Goal: Task Accomplishment & Management: Complete application form

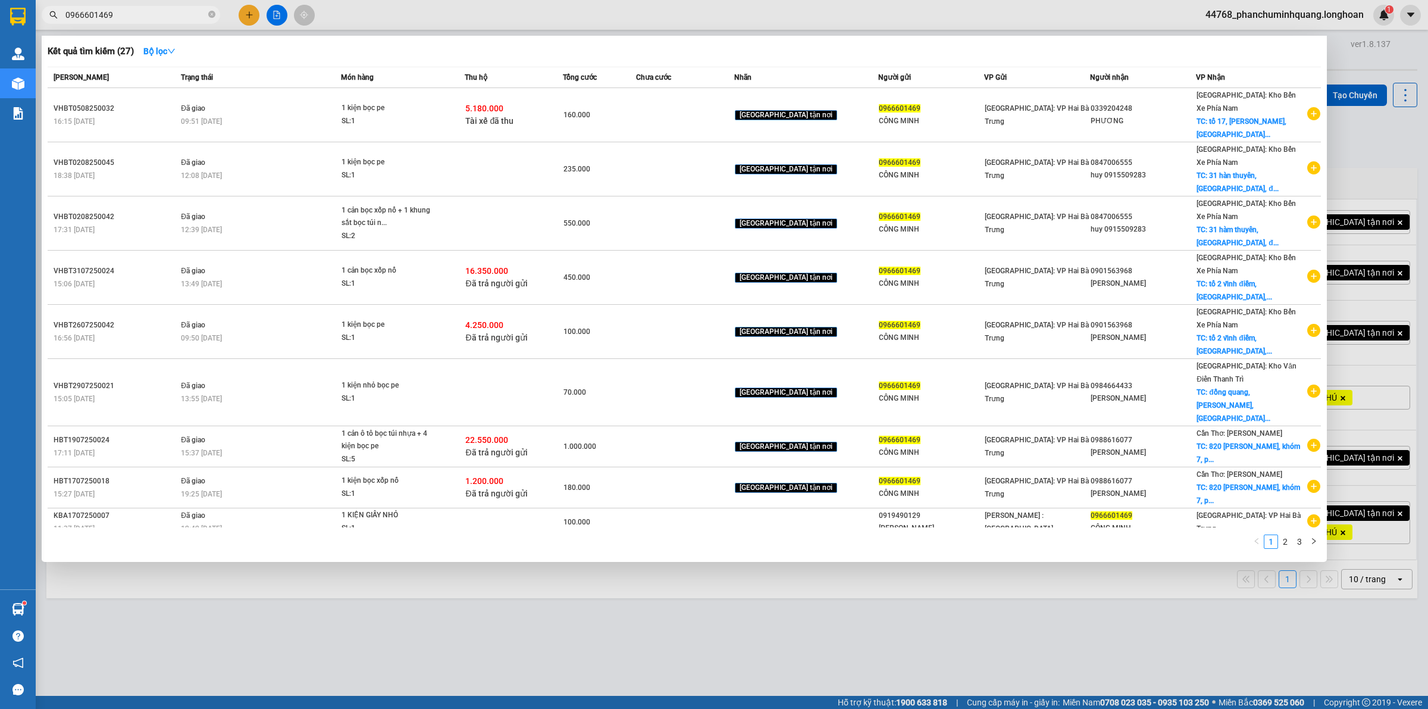
click at [156, 10] on input "0966601469" at bounding box center [135, 14] width 140 height 13
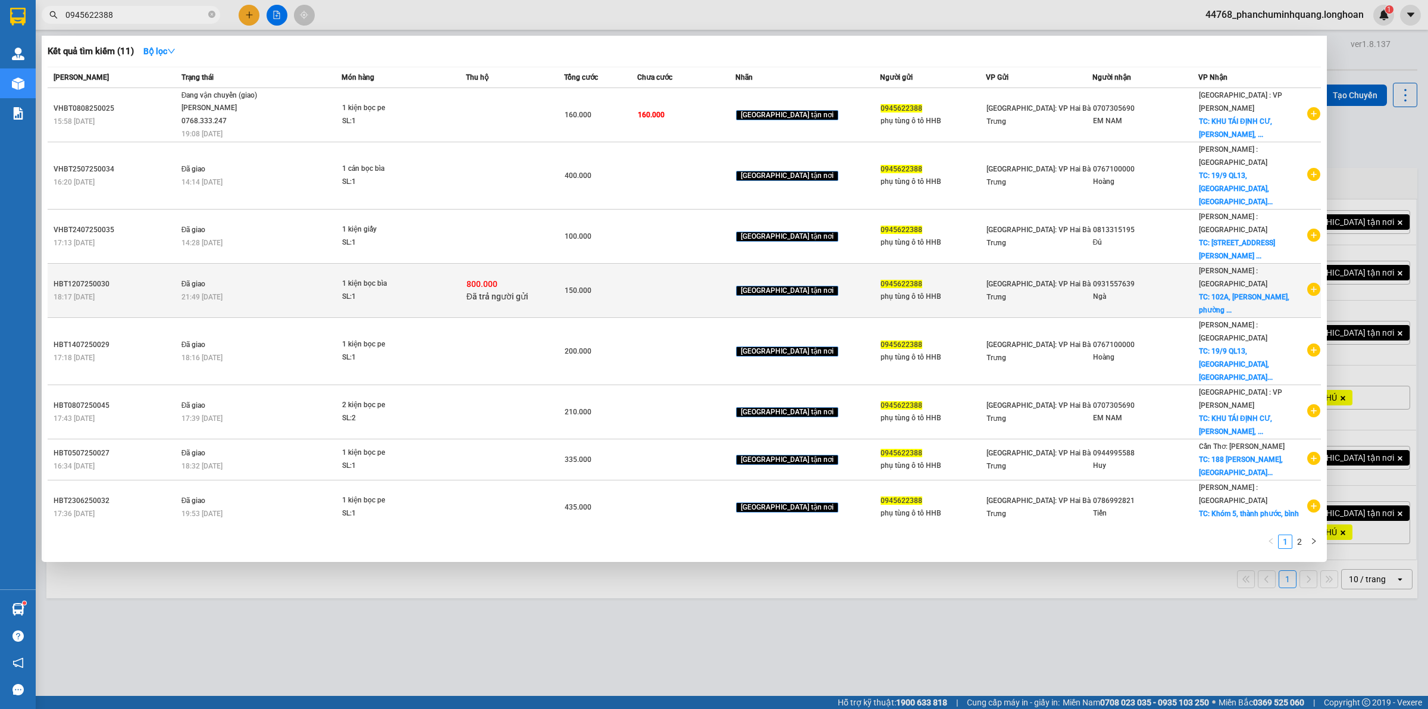
type input "0945622388"
click at [564, 278] on div "800.000 Đã trả người gửi" at bounding box center [515, 290] width 97 height 25
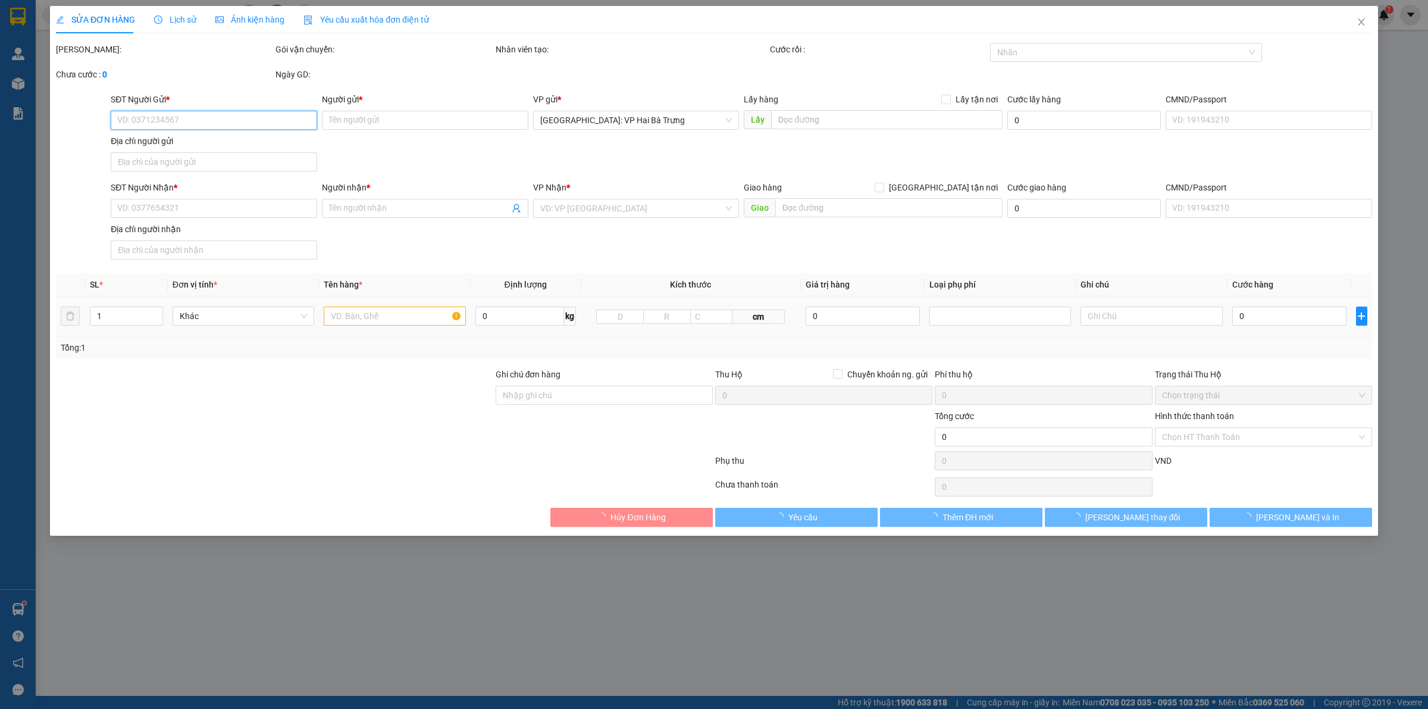
type input "0945622388"
type input "phụ tùng ô tô HHB"
type input "0931557639"
type input "Ngà"
checkbox input "true"
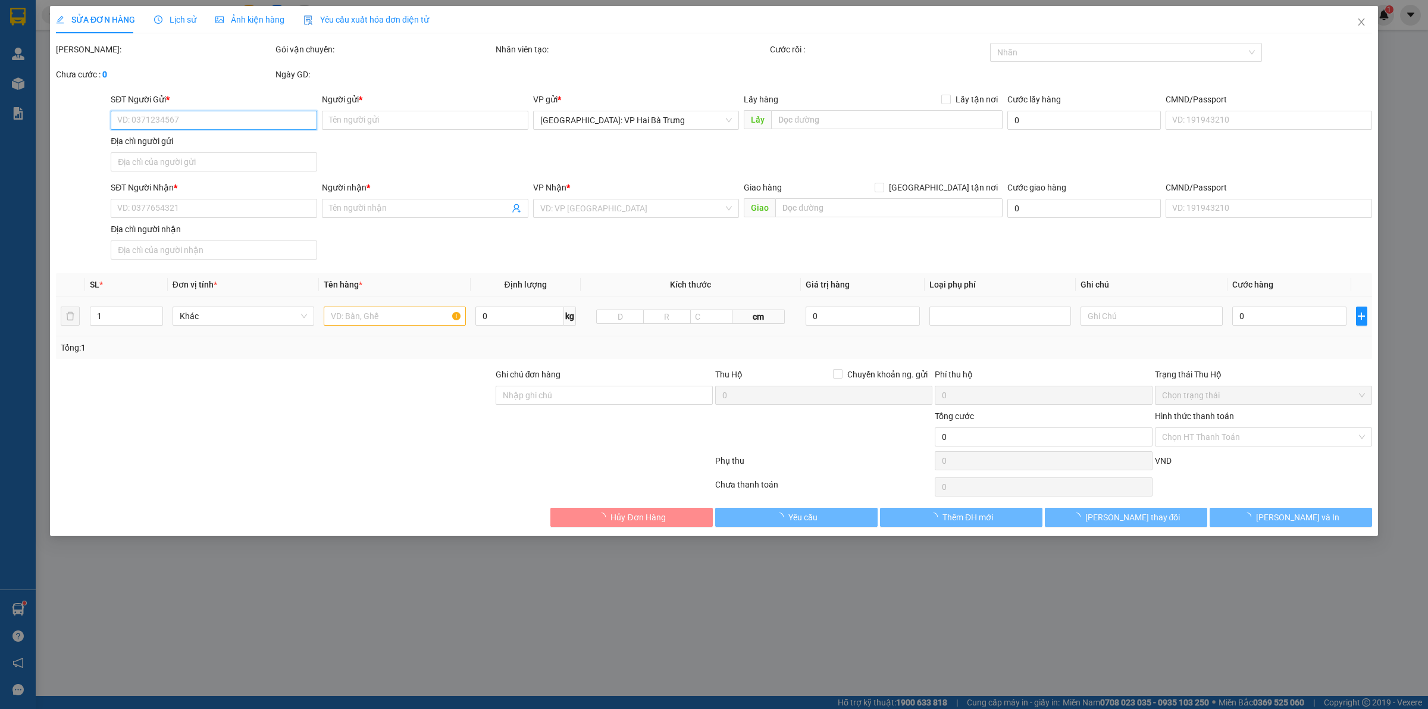
type input "102A, [PERSON_NAME], [GEOGRAPHIC_DATA], [GEOGRAPHIC_DATA], [GEOGRAPHIC_DATA]"
checkbox input "true"
type input "800.000"
type input "5.000"
type input "150.000"
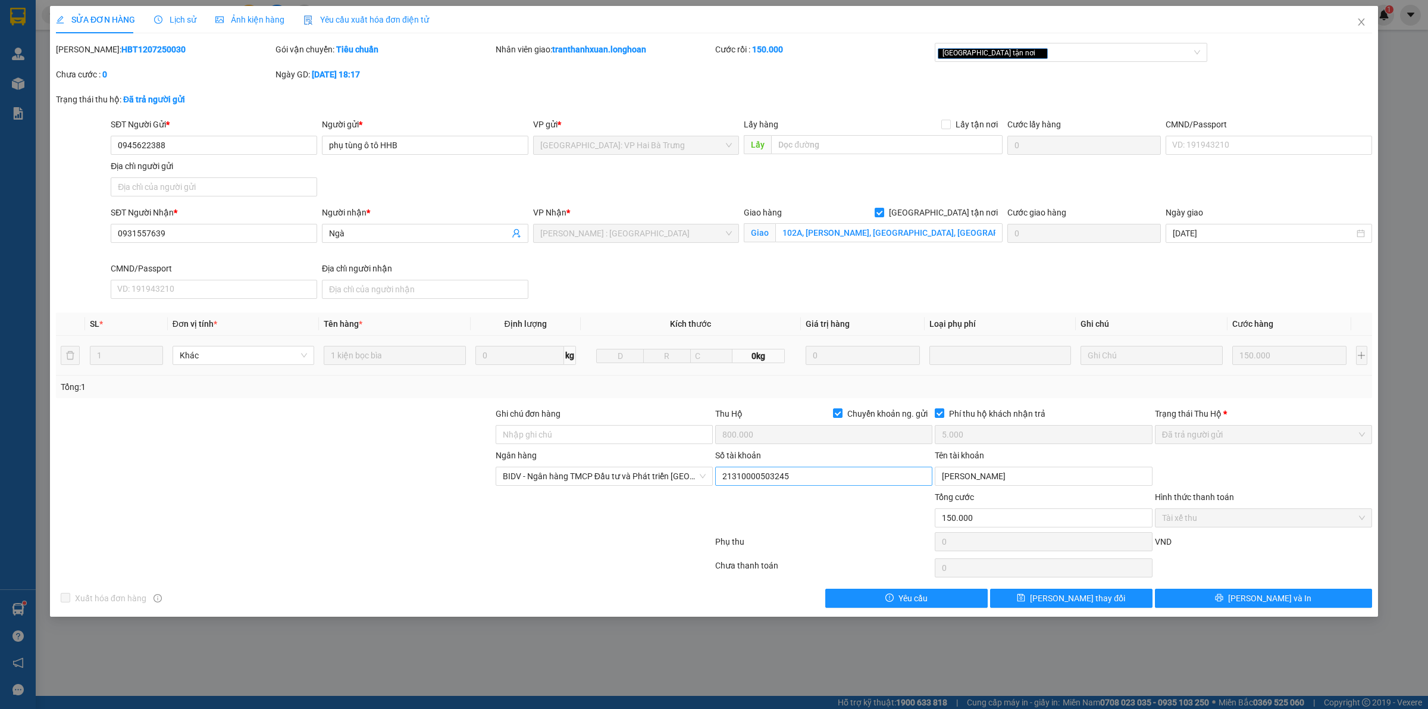
click at [880, 488] on div "Số tài khoản 21310000503245" at bounding box center [823, 470] width 217 height 42
click at [879, 469] on input "21310000503245" at bounding box center [823, 476] width 217 height 19
click at [1045, 477] on input "[PERSON_NAME]" at bounding box center [1043, 476] width 217 height 19
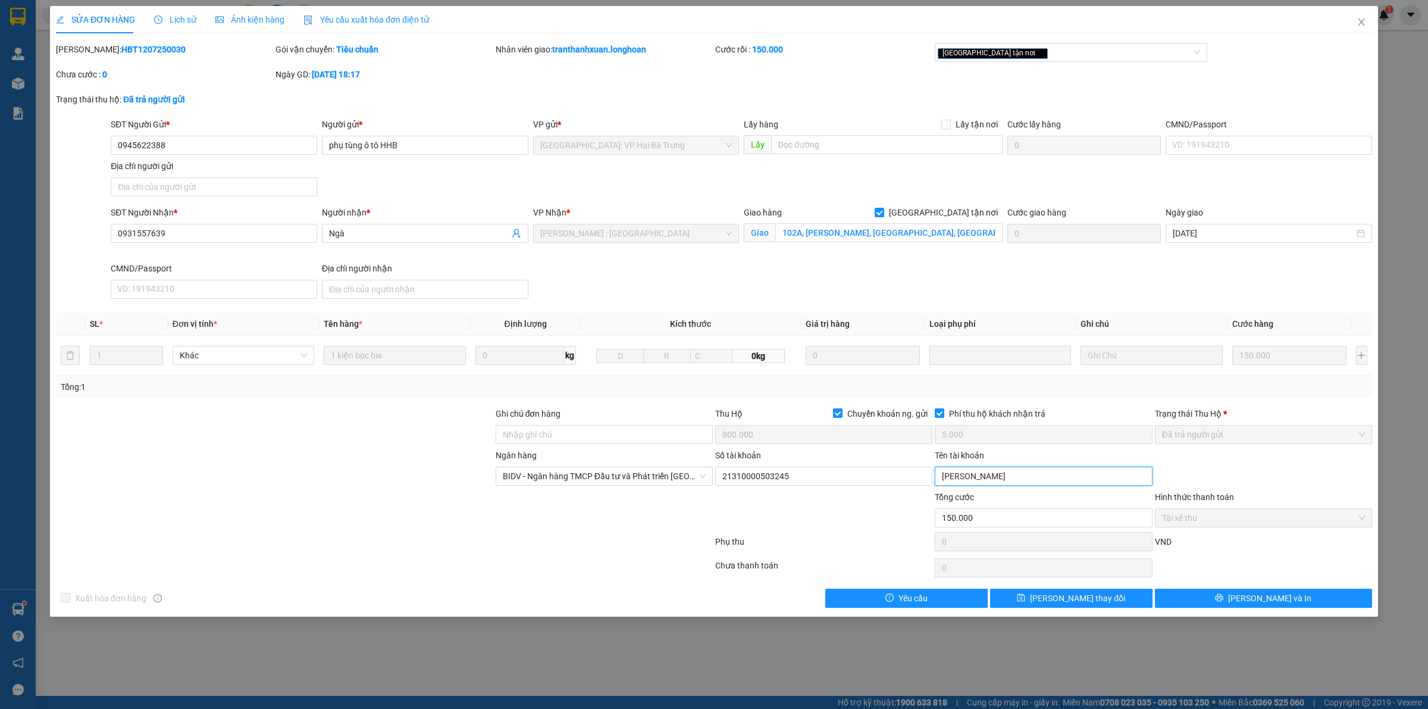
click at [1045, 477] on input "[PERSON_NAME]" at bounding box center [1043, 476] width 217 height 19
click at [1369, 22] on span "Close" at bounding box center [1361, 22] width 33 height 33
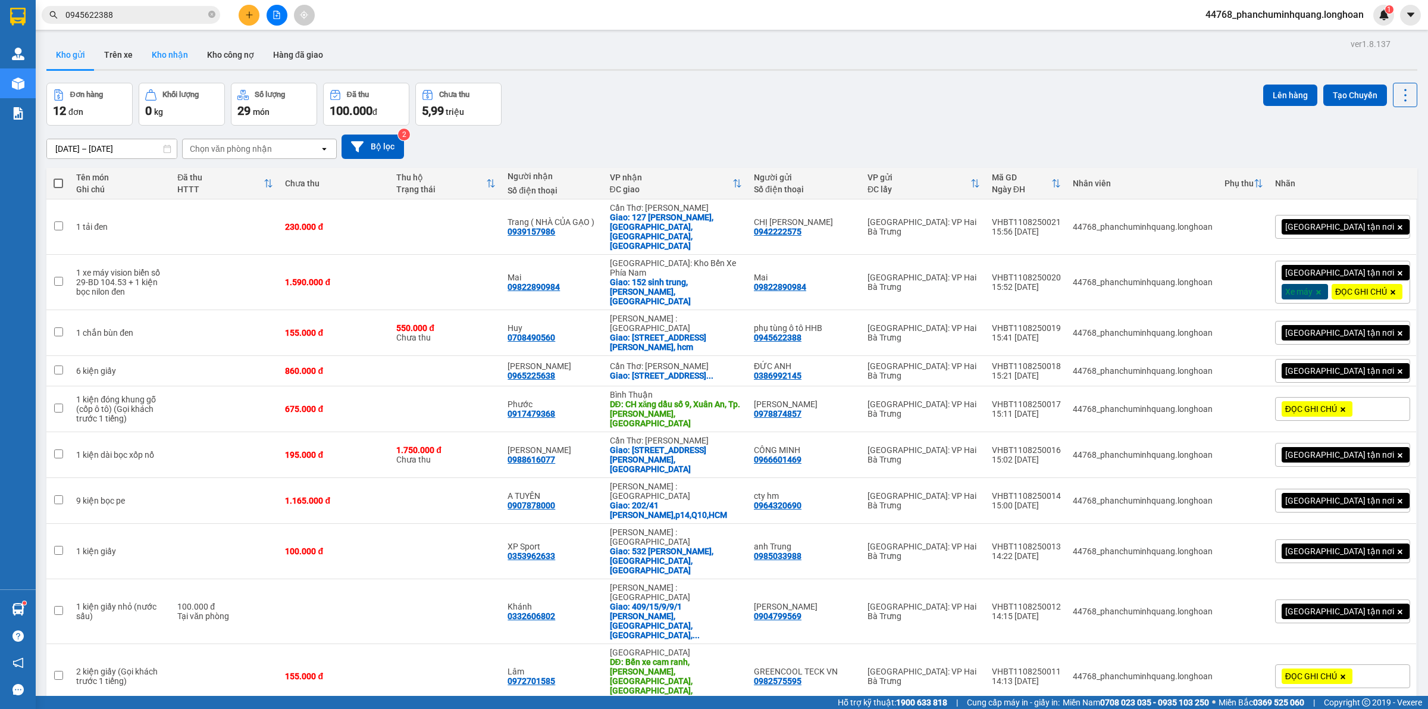
click at [164, 60] on button "Kho nhận" at bounding box center [169, 54] width 55 height 29
